Goal: Information Seeking & Learning: Learn about a topic

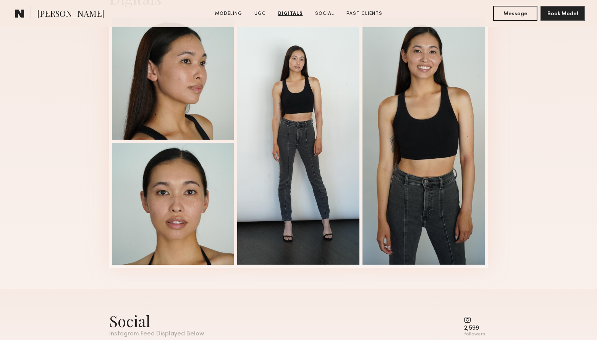
scroll to position [1471, 0]
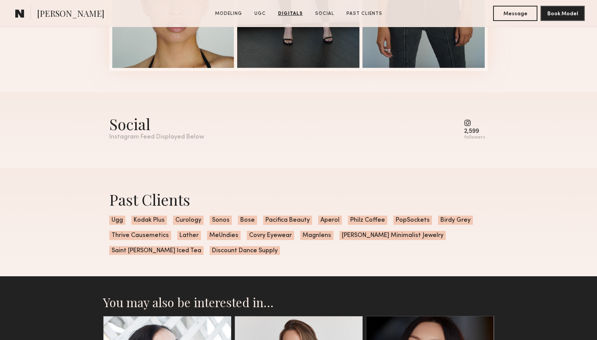
click at [474, 123] on common-icon at bounding box center [474, 123] width 21 height 7
click at [467, 123] on common-icon at bounding box center [474, 123] width 21 height 7
click at [470, 138] on div "followers" at bounding box center [474, 138] width 21 height 6
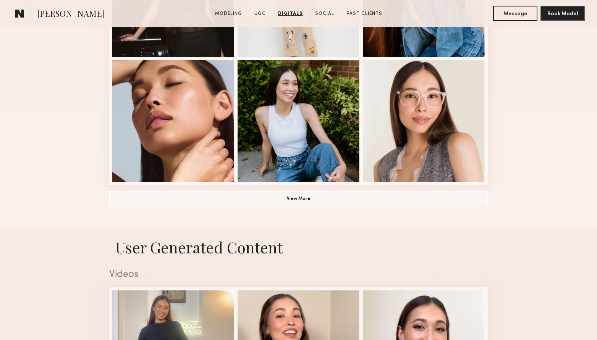
scroll to position [0, 0]
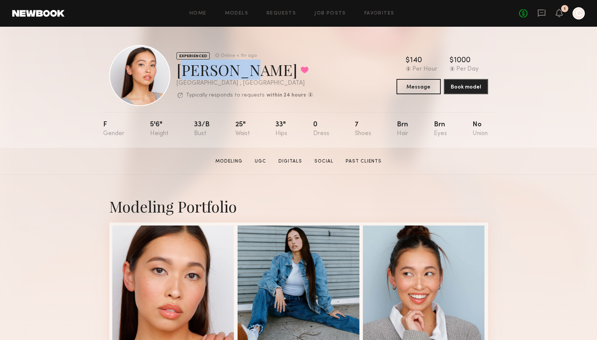
drag, startPoint x: 243, startPoint y: 74, endPoint x: 180, endPoint y: 71, distance: 62.3
click at [180, 71] on div "Mariko M. Favorited" at bounding box center [245, 70] width 137 height 20
copy div "Mariko M"
click at [261, 102] on div "EXPERIENCED Online < 1hr ago Mariko M. Favorited Los Angeles , CA Typically res…" at bounding box center [211, 75] width 204 height 61
drag, startPoint x: 222, startPoint y: 70, endPoint x: 177, endPoint y: 70, distance: 45.1
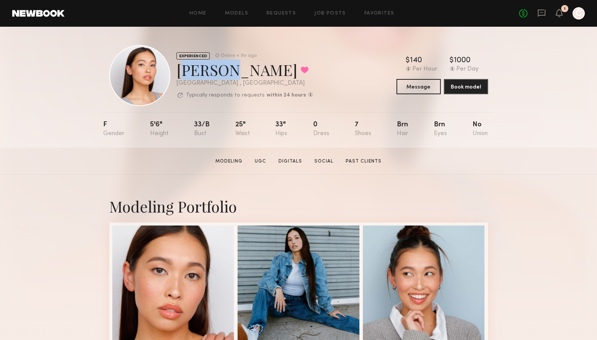
click at [177, 70] on div "Mariko M. Favorited" at bounding box center [245, 70] width 137 height 20
copy div "Mariko"
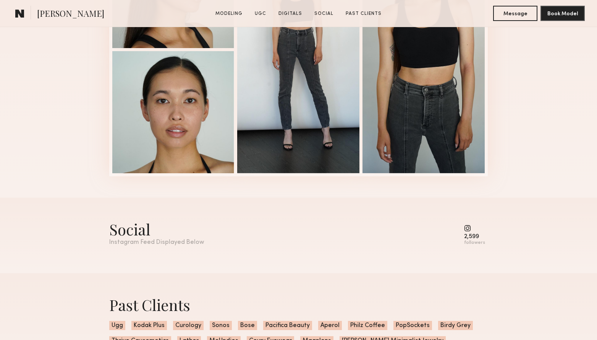
scroll to position [1340, 0]
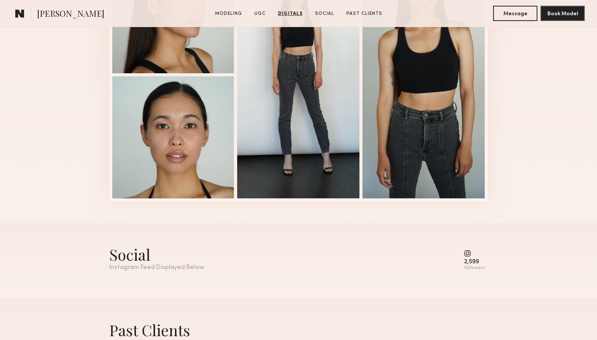
click at [212, 282] on div "Social Instagram Feed Displayed Below 2,599 followers" at bounding box center [298, 261] width 379 height 76
click at [173, 262] on div "Social" at bounding box center [156, 255] width 95 height 20
click at [137, 257] on div "Social" at bounding box center [156, 255] width 95 height 20
click at [468, 254] on common-icon at bounding box center [474, 253] width 21 height 7
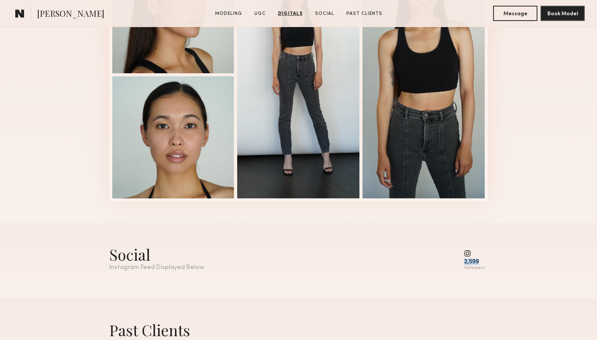
click at [468, 254] on common-icon at bounding box center [474, 253] width 21 height 7
click at [468, 261] on div "2,599" at bounding box center [474, 262] width 21 height 6
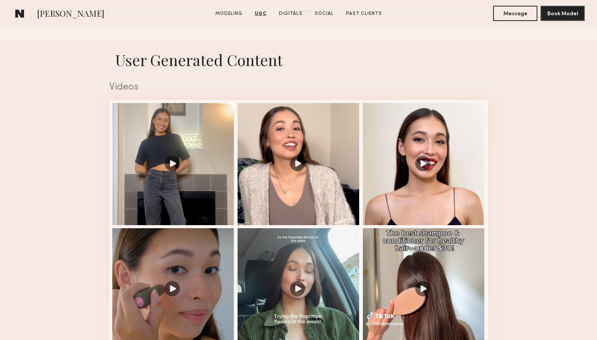
scroll to position [609, 0]
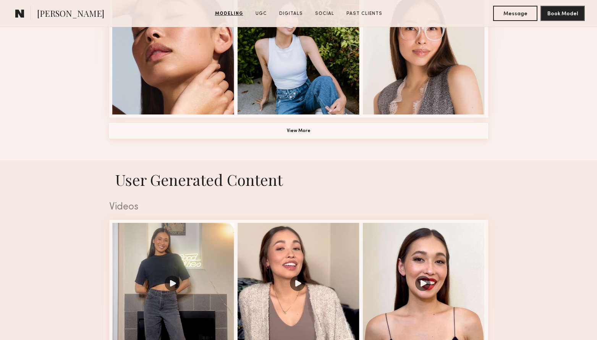
click at [306, 125] on button "View More" at bounding box center [298, 130] width 379 height 15
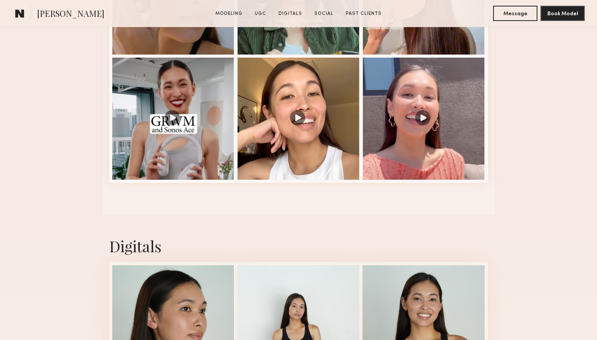
scroll to position [1380, 0]
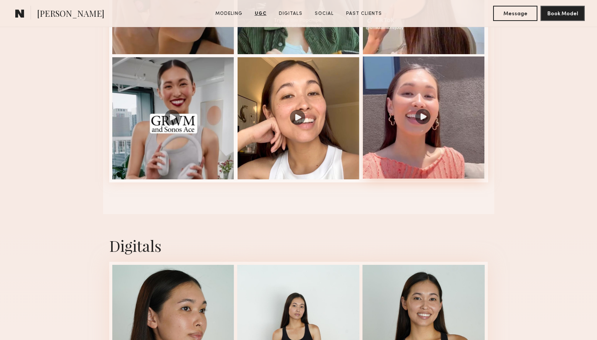
click at [444, 87] on div at bounding box center [424, 118] width 122 height 122
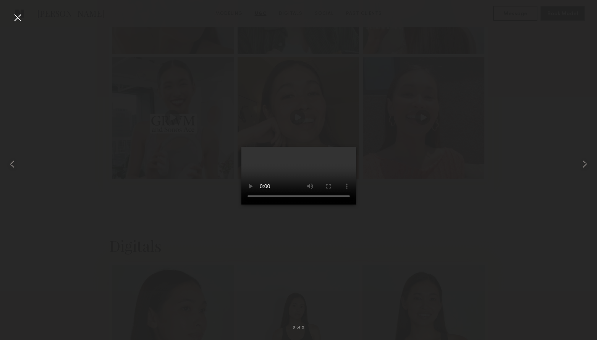
click at [16, 18] on div at bounding box center [17, 17] width 12 height 12
